Goal: Obtain resource: Obtain resource

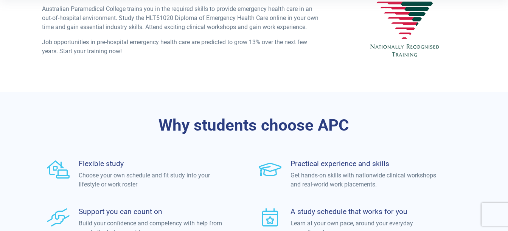
scroll to position [38, 0]
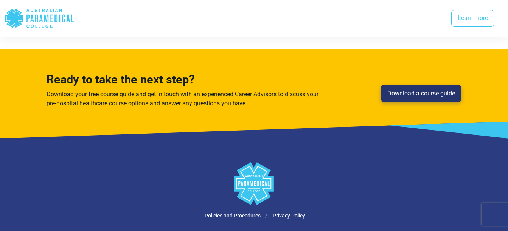
click at [437, 85] on link "Download a course guide" at bounding box center [421, 93] width 81 height 17
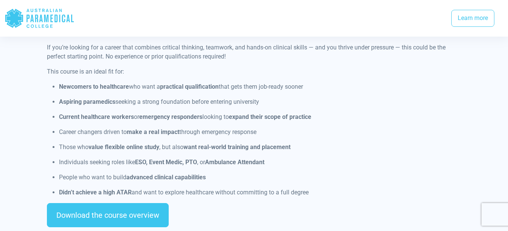
scroll to position [636, 0]
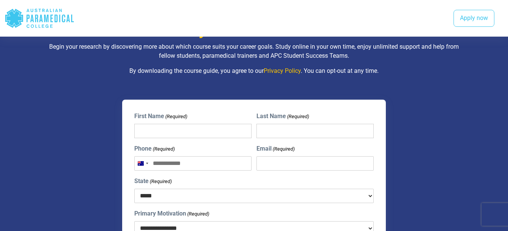
scroll to position [491, 0]
